Goal: Information Seeking & Learning: Learn about a topic

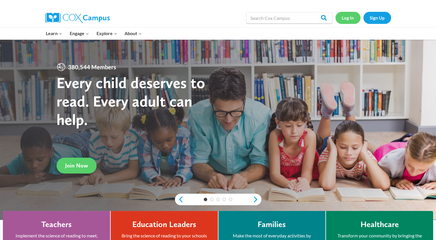
click at [347, 18] on link "Log In" at bounding box center [347, 18] width 25 height 12
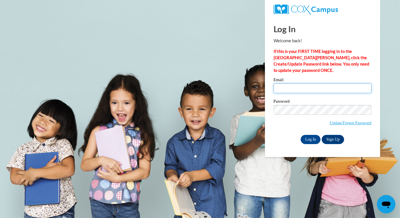
click at [277, 87] on input "Email" at bounding box center [323, 89] width 98 height 10
type input "lindsayrcrawford@gmail.com"
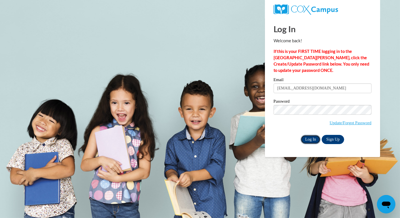
click at [312, 139] on input "Log In" at bounding box center [311, 139] width 20 height 9
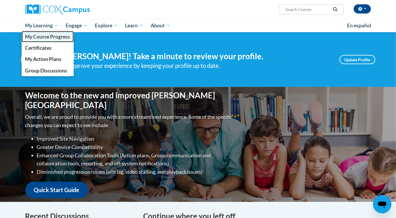
click at [49, 39] on span "My Course Progress" at bounding box center [47, 37] width 45 height 6
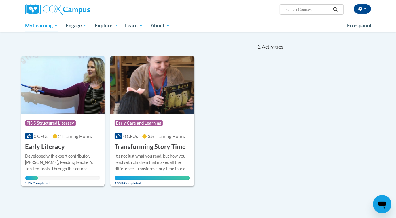
scroll to position [52, 0]
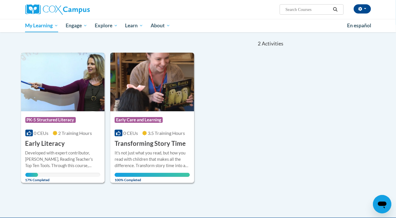
click at [46, 107] on img at bounding box center [63, 82] width 84 height 59
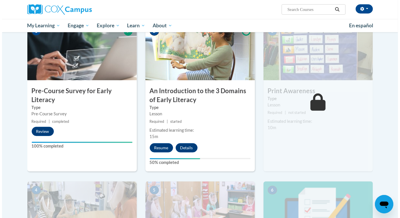
scroll to position [131, 0]
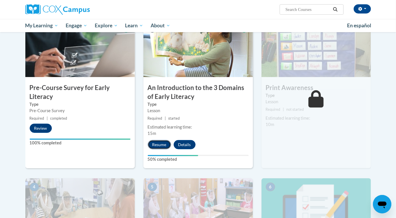
click at [157, 144] on button "Resume" at bounding box center [159, 144] width 23 height 9
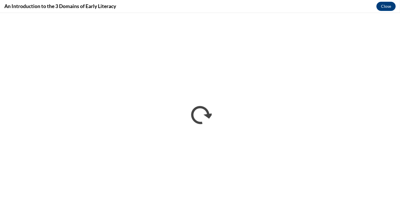
scroll to position [0, 0]
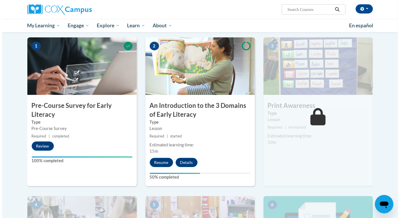
scroll to position [131, 0]
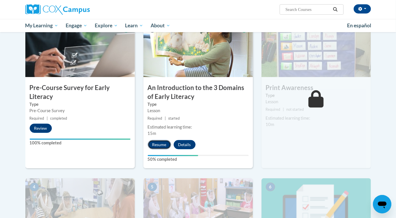
click at [160, 143] on button "Resume" at bounding box center [159, 144] width 23 height 9
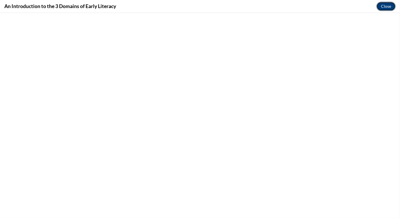
click at [389, 5] on button "Close" at bounding box center [385, 6] width 19 height 9
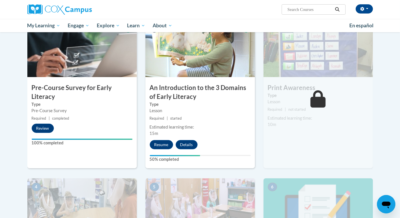
scroll to position [0, 0]
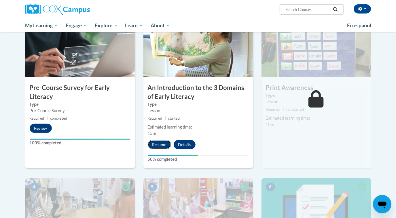
click at [161, 146] on button "Resume" at bounding box center [159, 144] width 23 height 9
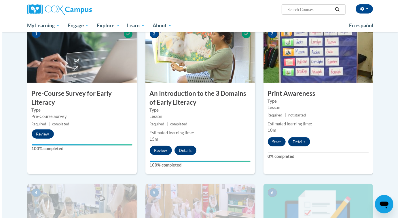
scroll to position [125, 0]
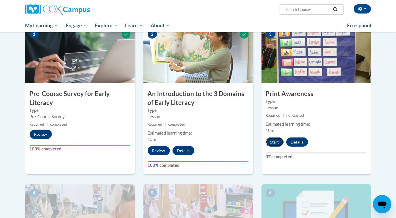
click at [274, 142] on button "Start" at bounding box center [275, 142] width 18 height 9
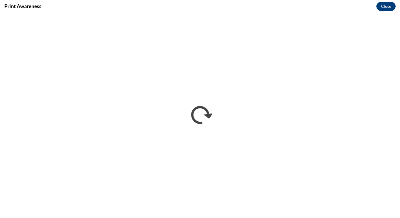
scroll to position [0, 0]
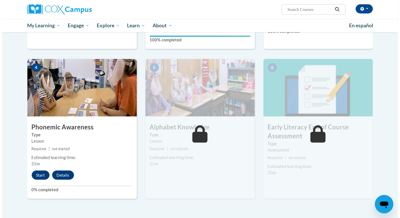
scroll to position [262, 0]
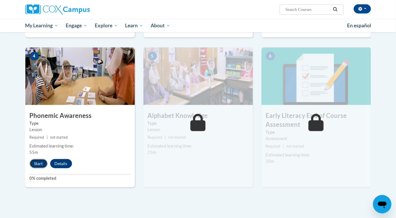
click at [36, 163] on button "Start" at bounding box center [39, 163] width 18 height 9
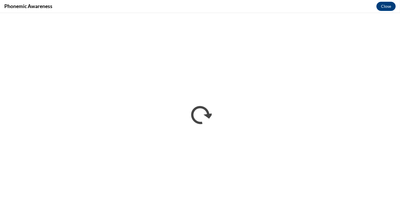
scroll to position [0, 0]
